Goal: Information Seeking & Learning: Learn about a topic

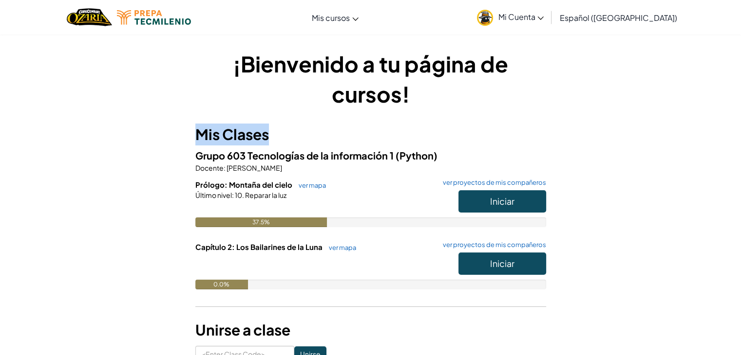
drag, startPoint x: 321, startPoint y: 119, endPoint x: 498, endPoint y: 99, distance: 177.4
click at [498, 99] on div "¡Bienvenido a tu página de cursos! Mis Clases Grupo 603 Tecnologías de la infor…" at bounding box center [370, 206] width 351 height 314
click at [498, 99] on h1 "¡Bienvenido a tu página de cursos!" at bounding box center [370, 79] width 351 height 60
click at [93, 24] on img "Home" at bounding box center [89, 17] width 45 height 20
click at [476, 206] on button "Iniciar" at bounding box center [502, 201] width 88 height 22
